Goal: Task Accomplishment & Management: Complete application form

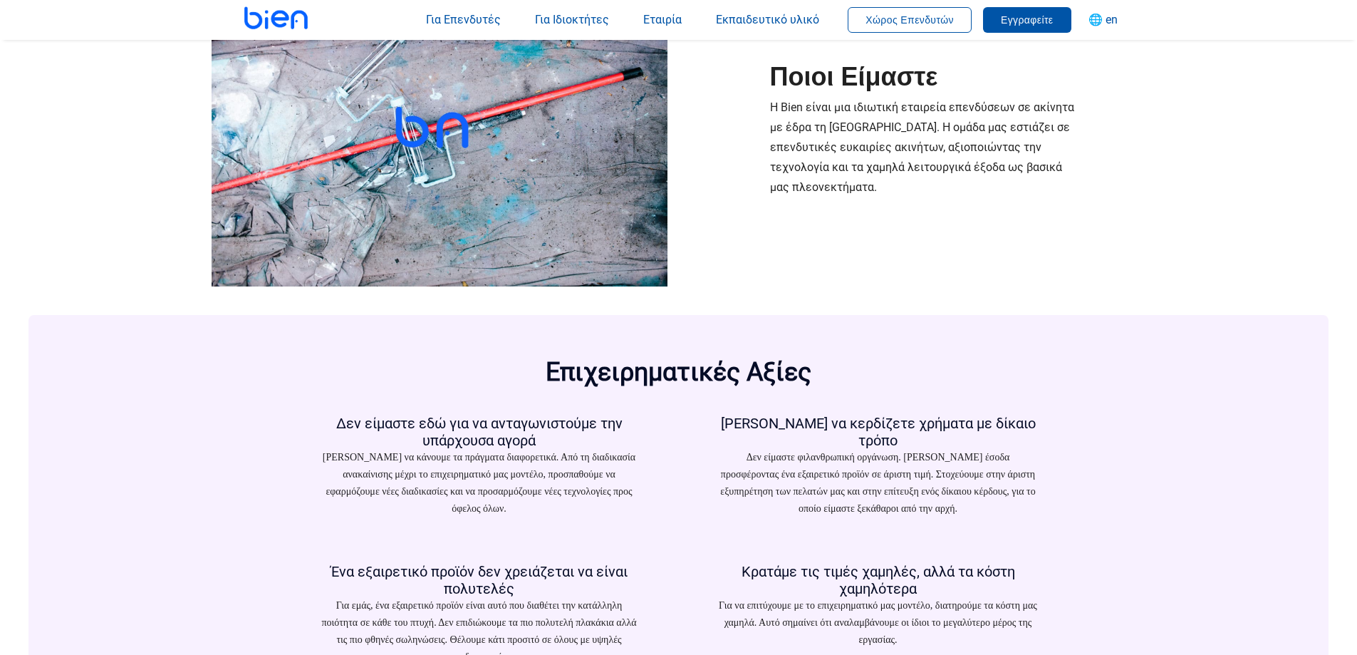
scroll to position [1853, 0]
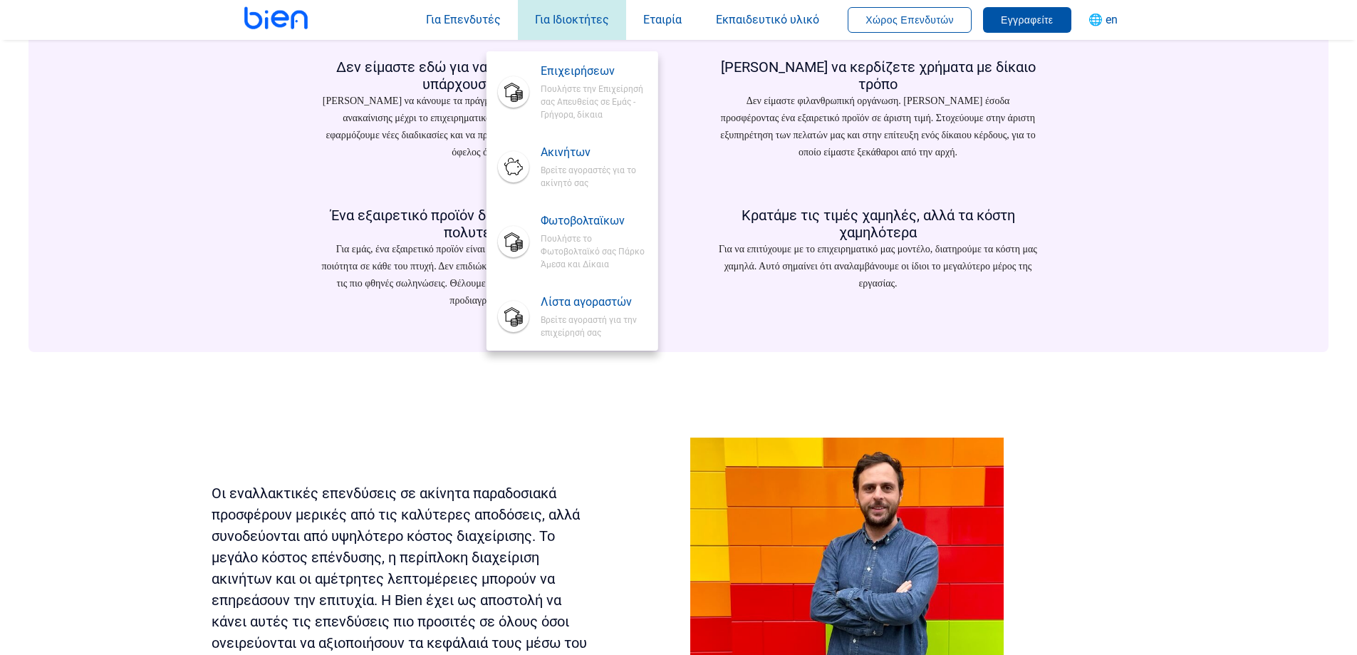
click at [581, 26] on div "Για Ιδιοκτήτες Επιχειρήσεων Πουλήστε την Επιχείρησή σας Απευθείας σε Εμάς - Γρή…" at bounding box center [572, 19] width 108 height 51
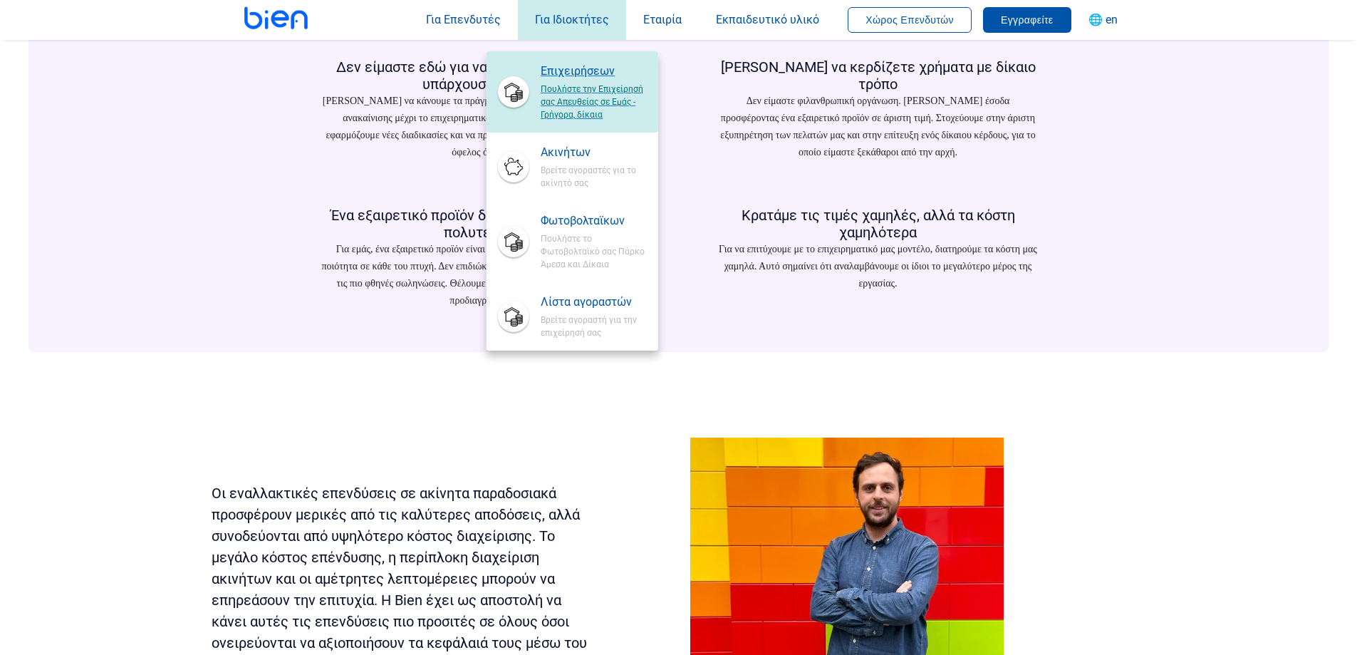
click at [591, 77] on span "Επιχειρήσεων" at bounding box center [593, 71] width 105 height 17
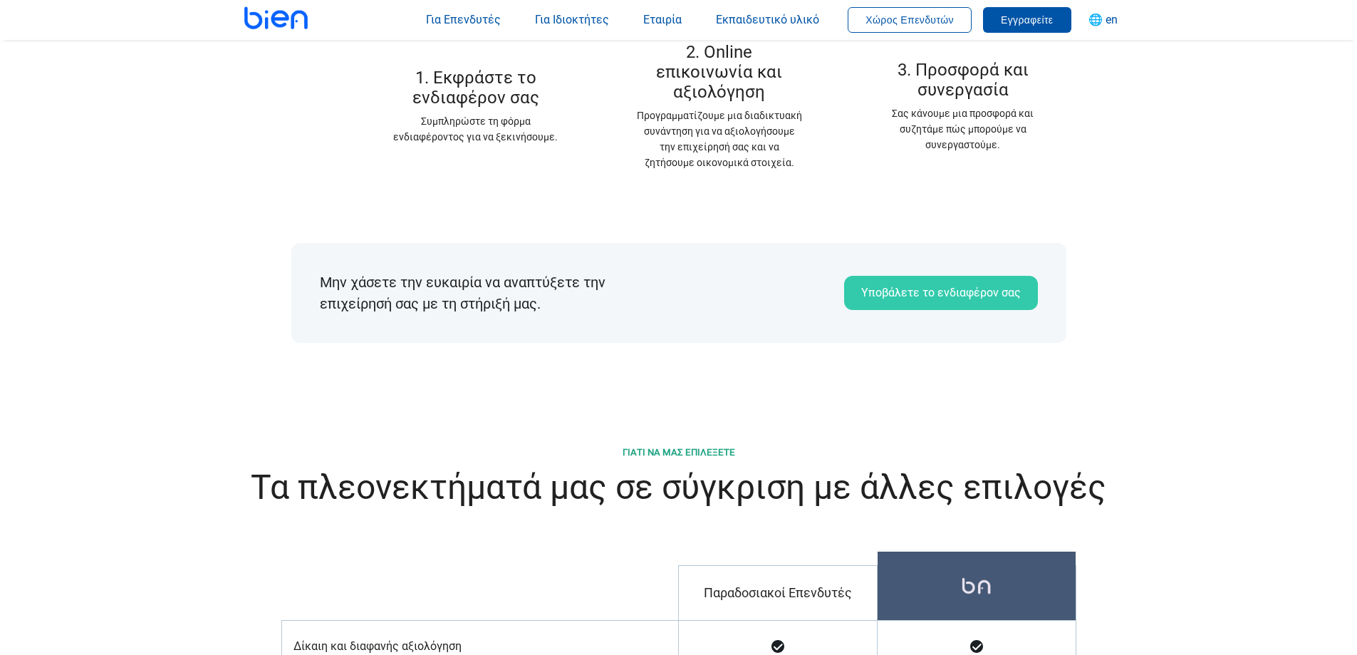
scroll to position [1924, 0]
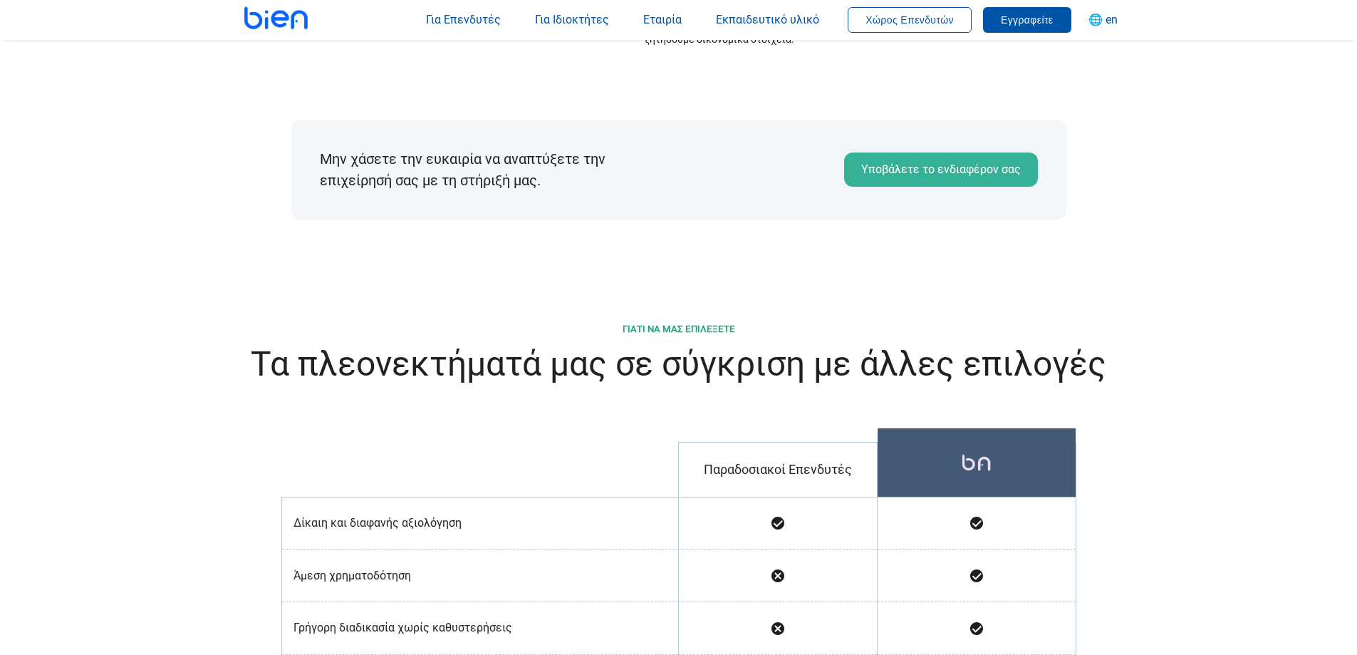
click at [919, 161] on font "Υποβάλετε το ενδιαφέρον σας" at bounding box center [942, 169] width 160 height 17
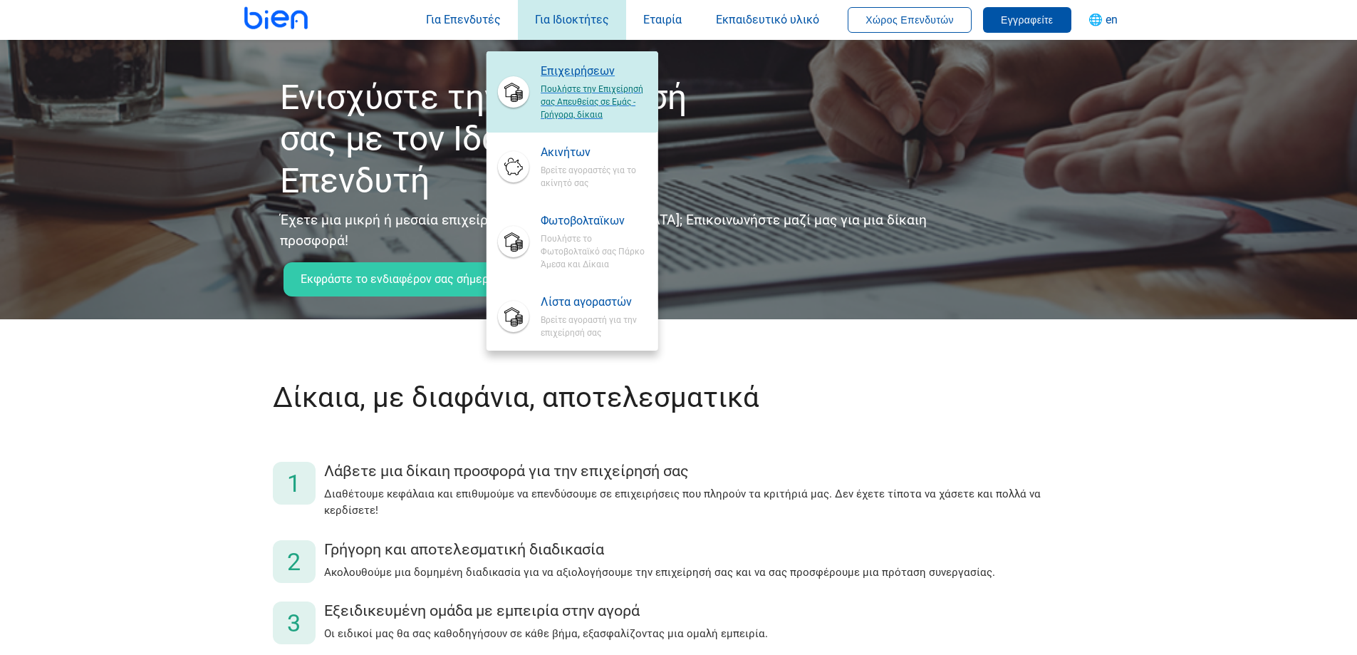
click at [556, 83] on span "Πουλήστε την Επιχείρησή σας Απευθείας σε Εμάς - Γρήγορα, δίκαια" at bounding box center [593, 100] width 105 height 41
click at [572, 77] on span "Επιχειρήσεων" at bounding box center [593, 71] width 105 height 17
click at [562, 95] on span "Πουλήστε την Επιχείρησή σας Απευθείας σε Εμάς - Γρήγορα, δίκαια" at bounding box center [593, 100] width 105 height 41
click at [564, 111] on span "Πουλήστε την Επιχείρησή σας Απευθείας σε Εμάς - Γρήγορα, δίκαια" at bounding box center [593, 100] width 105 height 41
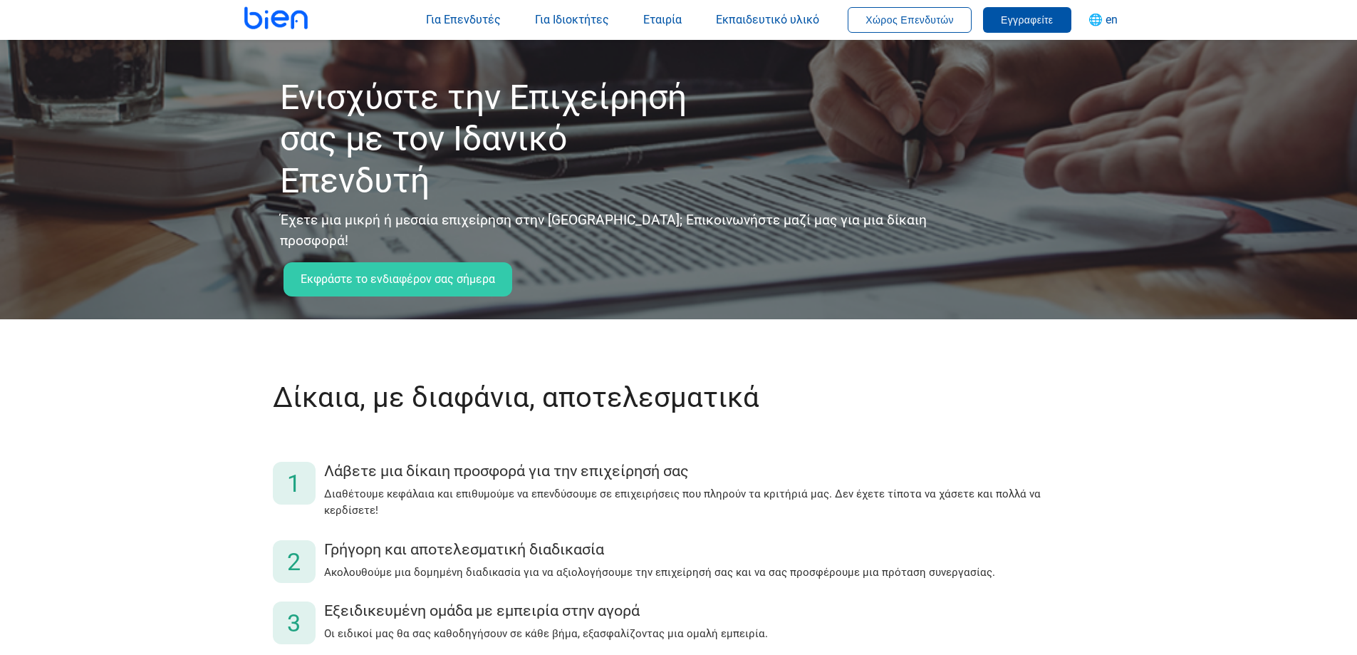
click at [451, 254] on div "Εκφράστε το ενδιαφέρον σας σήμερα" at bounding box center [390, 284] width 243 height 60
click at [453, 272] on font "Εκφράστε το ενδιαφέρον σας σήμερα" at bounding box center [398, 279] width 195 height 14
